Goal: Task Accomplishment & Management: Manage account settings

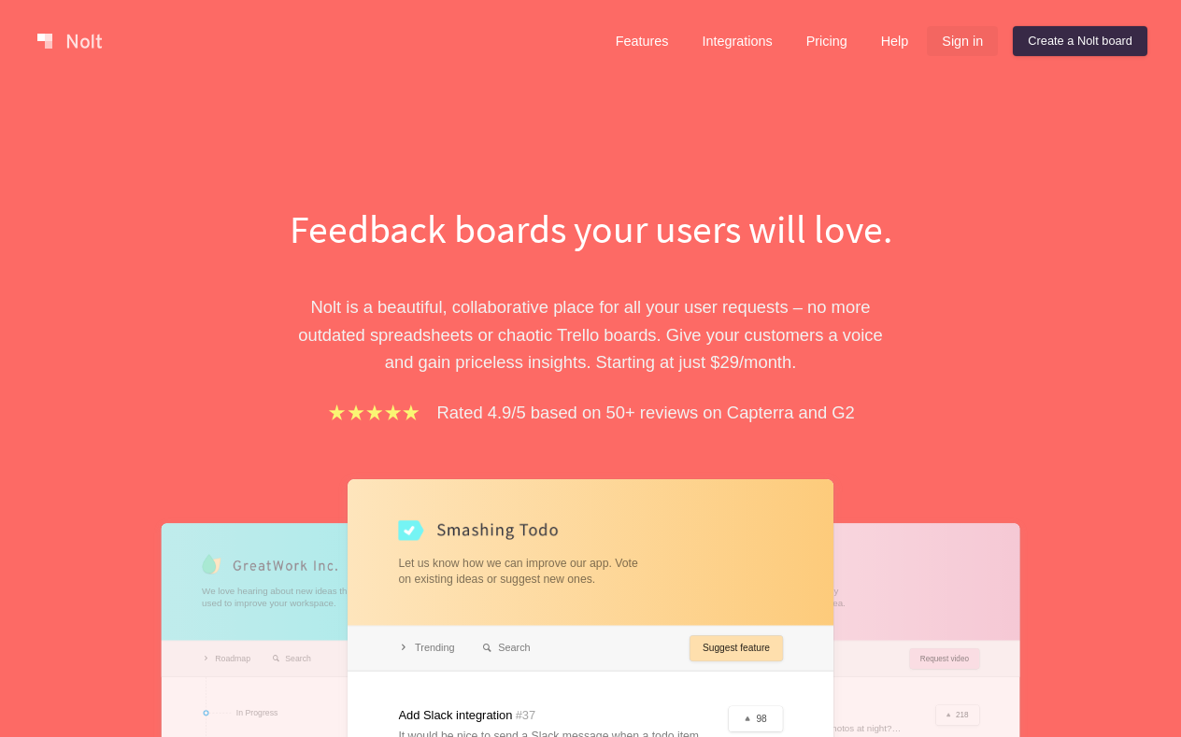
click at [977, 45] on link "Sign in" at bounding box center [962, 41] width 71 height 30
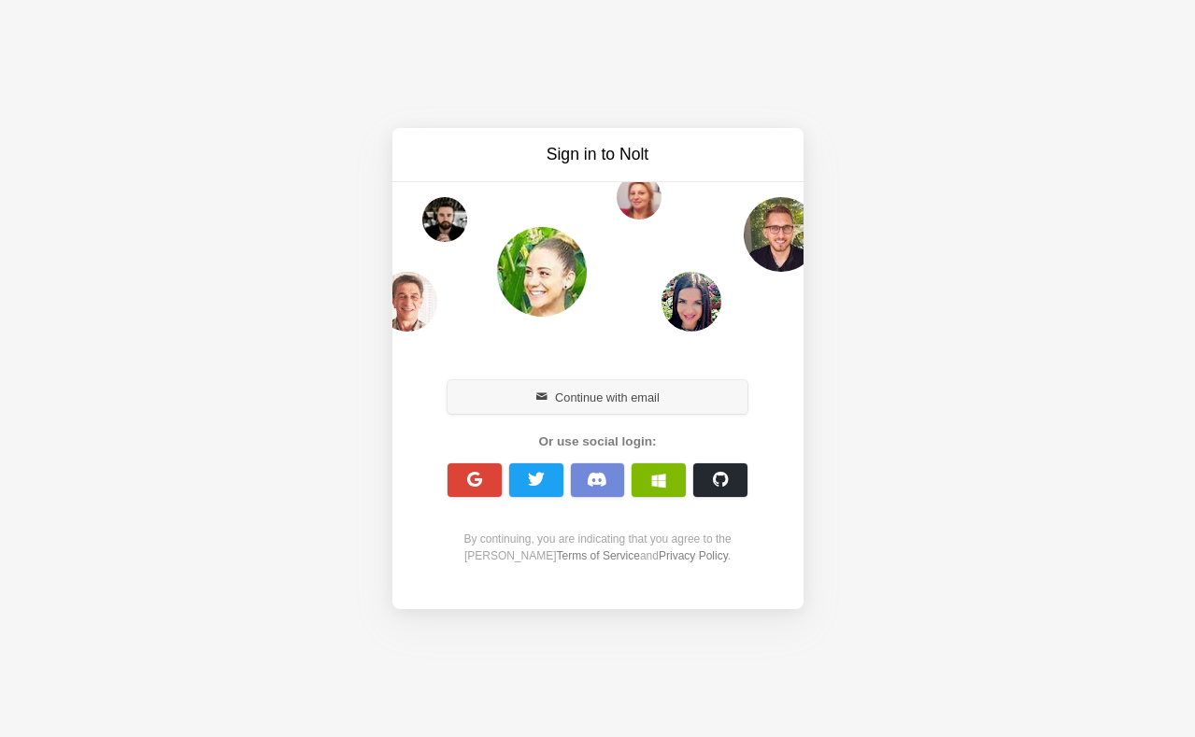
click at [679, 399] on button "Continue with email" at bounding box center [598, 397] width 301 height 34
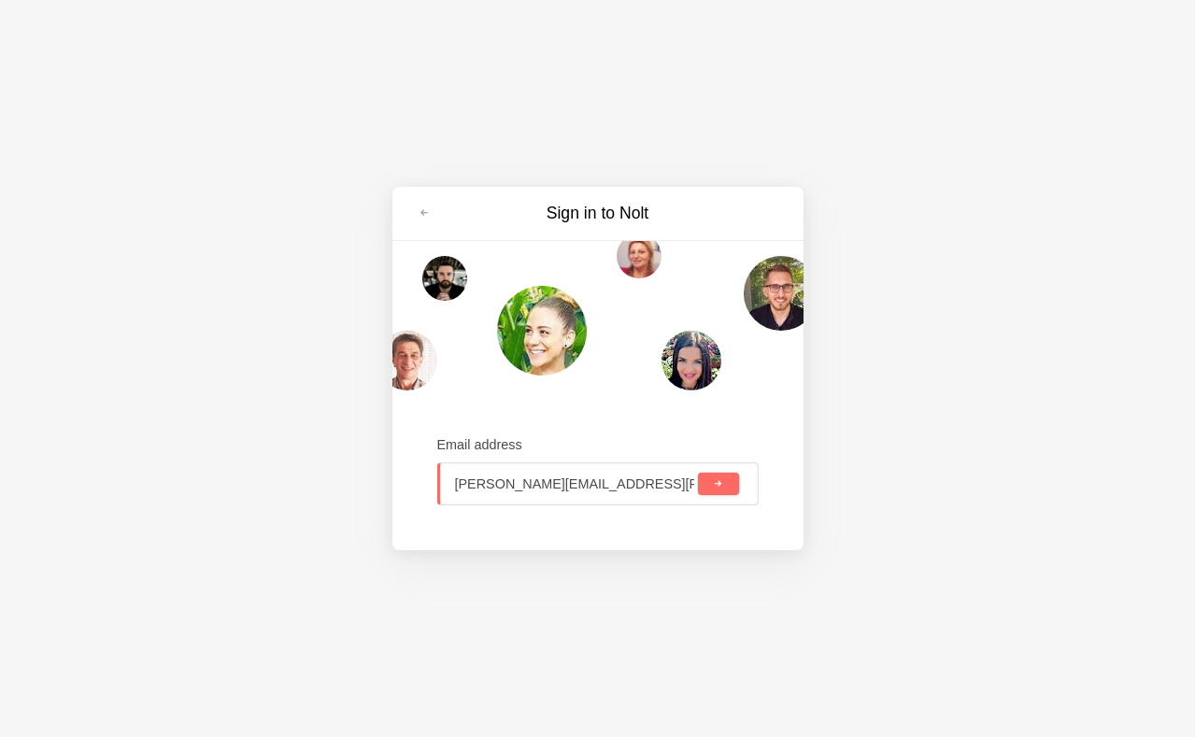
type input "[PERSON_NAME][EMAIL_ADDRESS][PERSON_NAME][DOMAIN_NAME]"
click at [720, 486] on span "submit" at bounding box center [718, 484] width 10 height 10
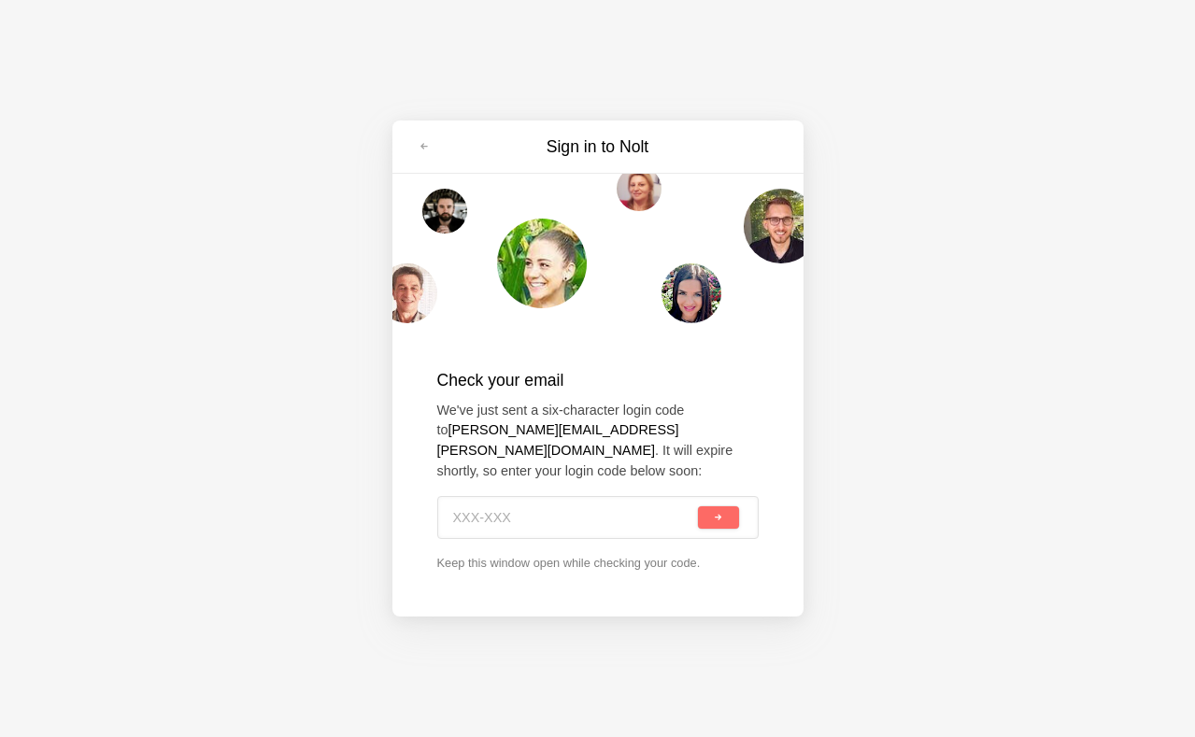
click at [1075, 44] on div "Sign in to [PERSON_NAME] Check your email We've just sent a six-character login…" at bounding box center [597, 368] width 1195 height 737
click at [536, 505] on input at bounding box center [575, 517] width 240 height 41
paste input "YKU-6JY"
click at [720, 513] on span "submit" at bounding box center [718, 518] width 10 height 10
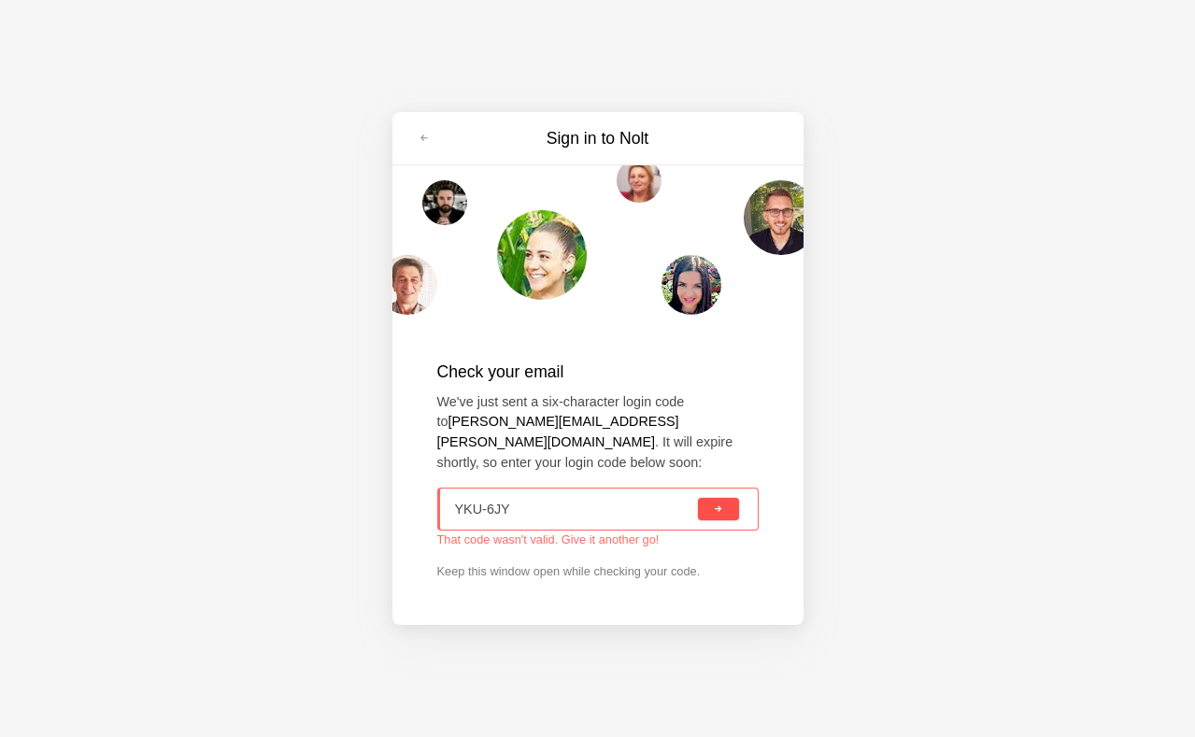
type input "YKU-6JY"
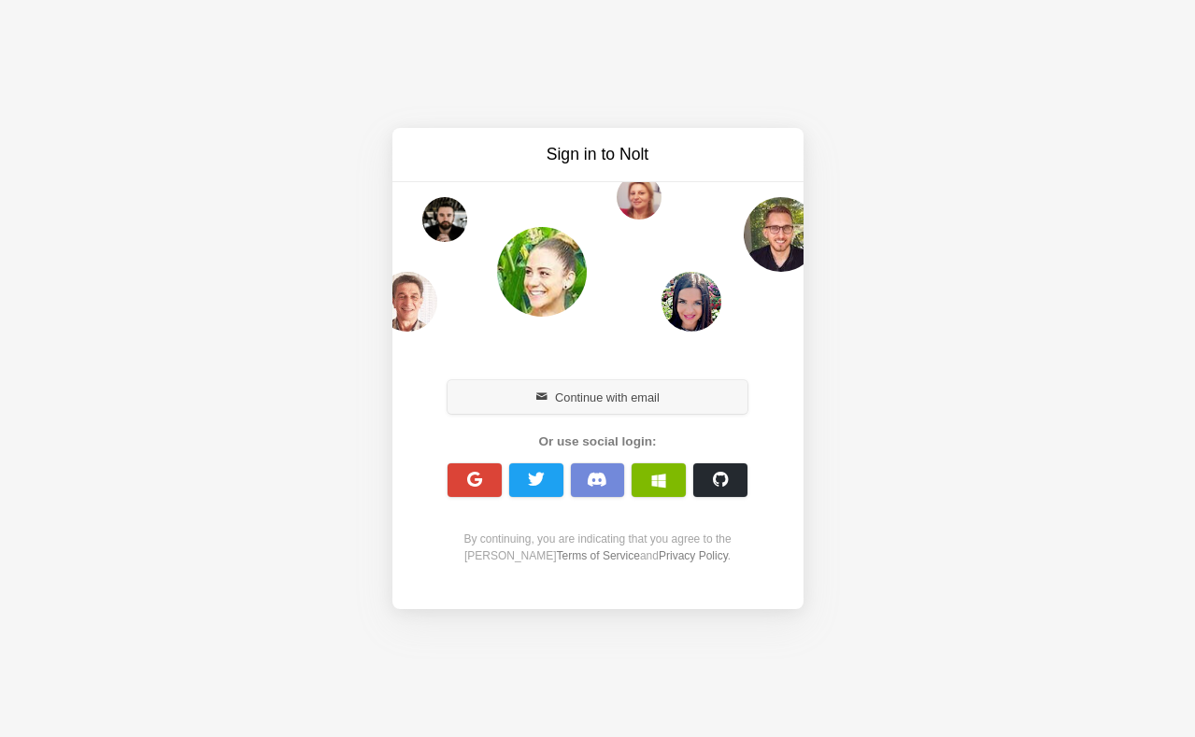
click at [594, 404] on button "Continue with email" at bounding box center [598, 397] width 301 height 34
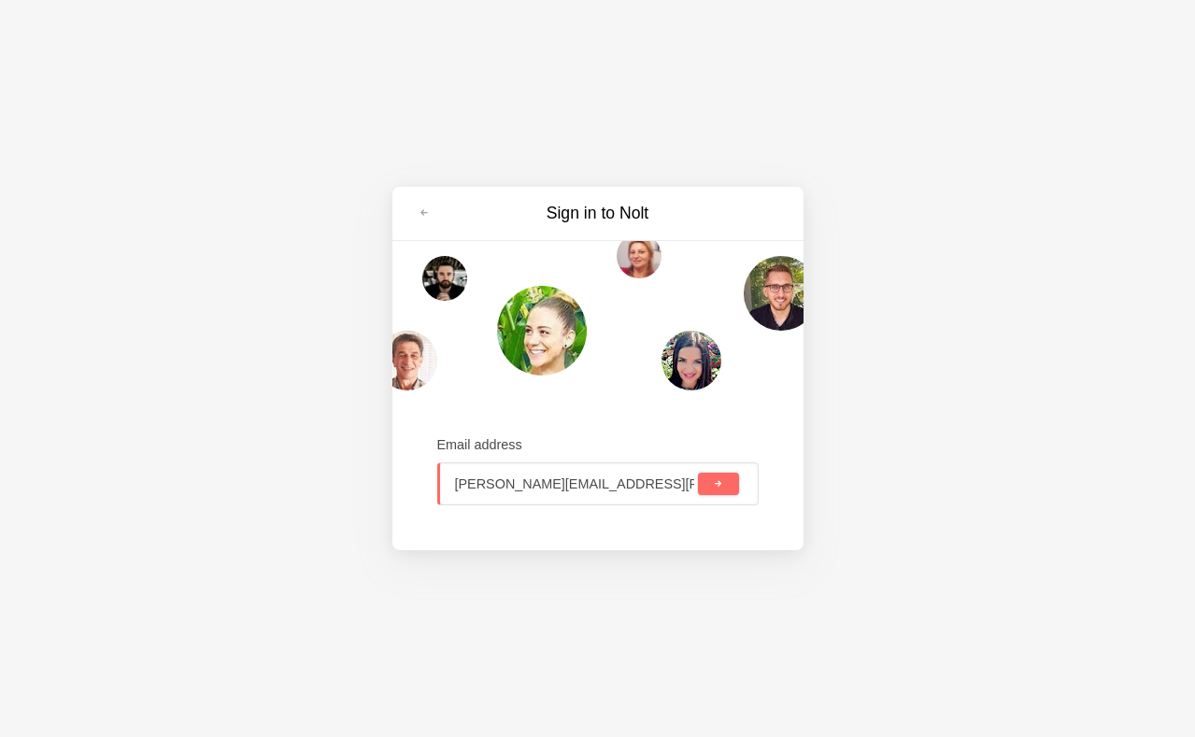
type input "[PERSON_NAME][EMAIL_ADDRESS][PERSON_NAME][DOMAIN_NAME]"
click at [724, 492] on button "submit" at bounding box center [718, 484] width 40 height 22
